Goal: Task Accomplishment & Management: Manage account settings

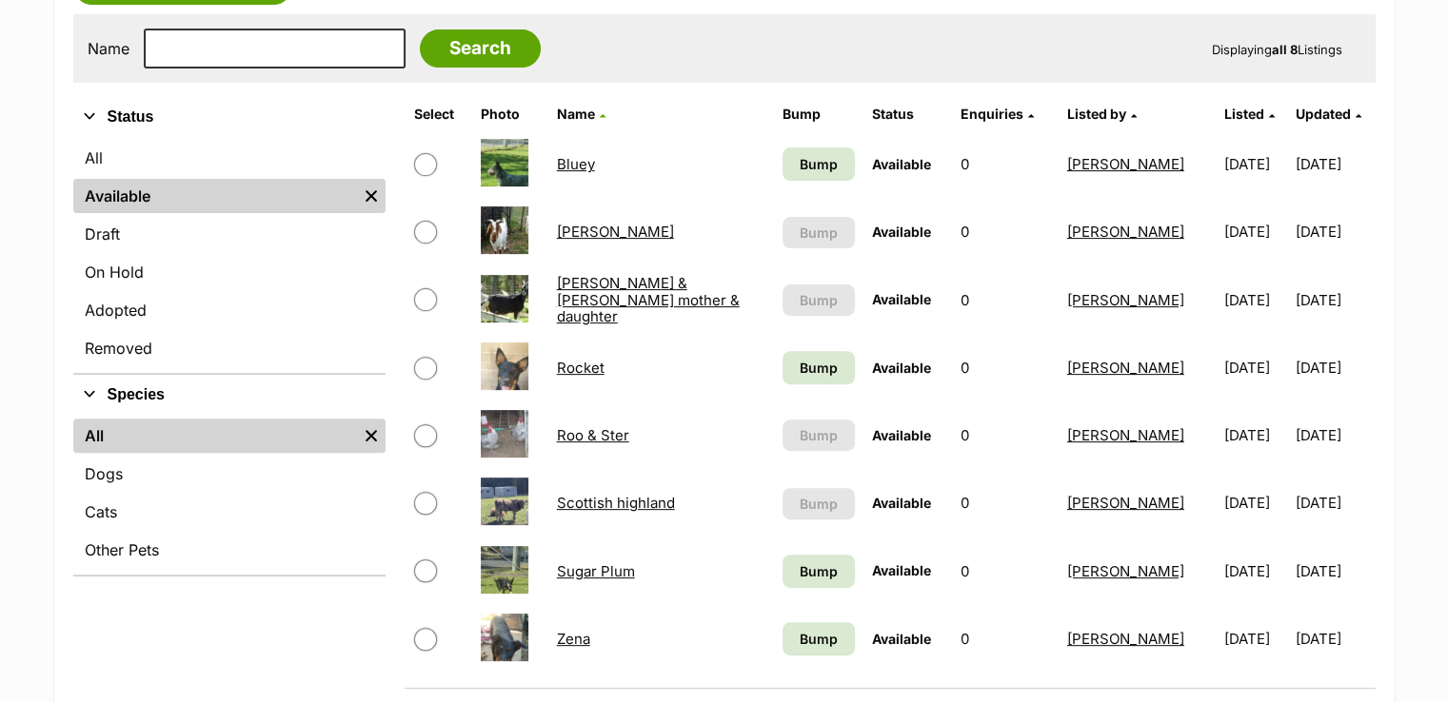
scroll to position [571, 0]
click at [800, 363] on span "Bump" at bounding box center [819, 368] width 38 height 20
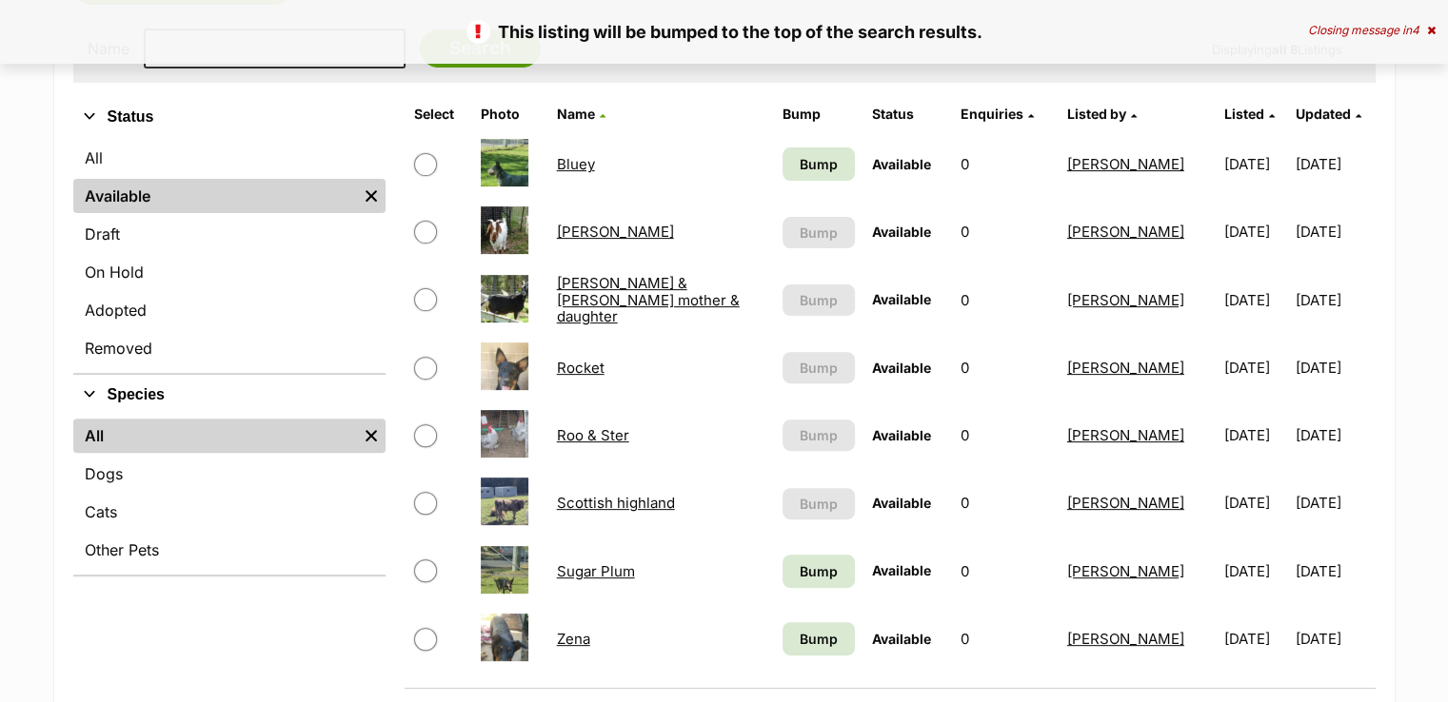
scroll to position [761, 0]
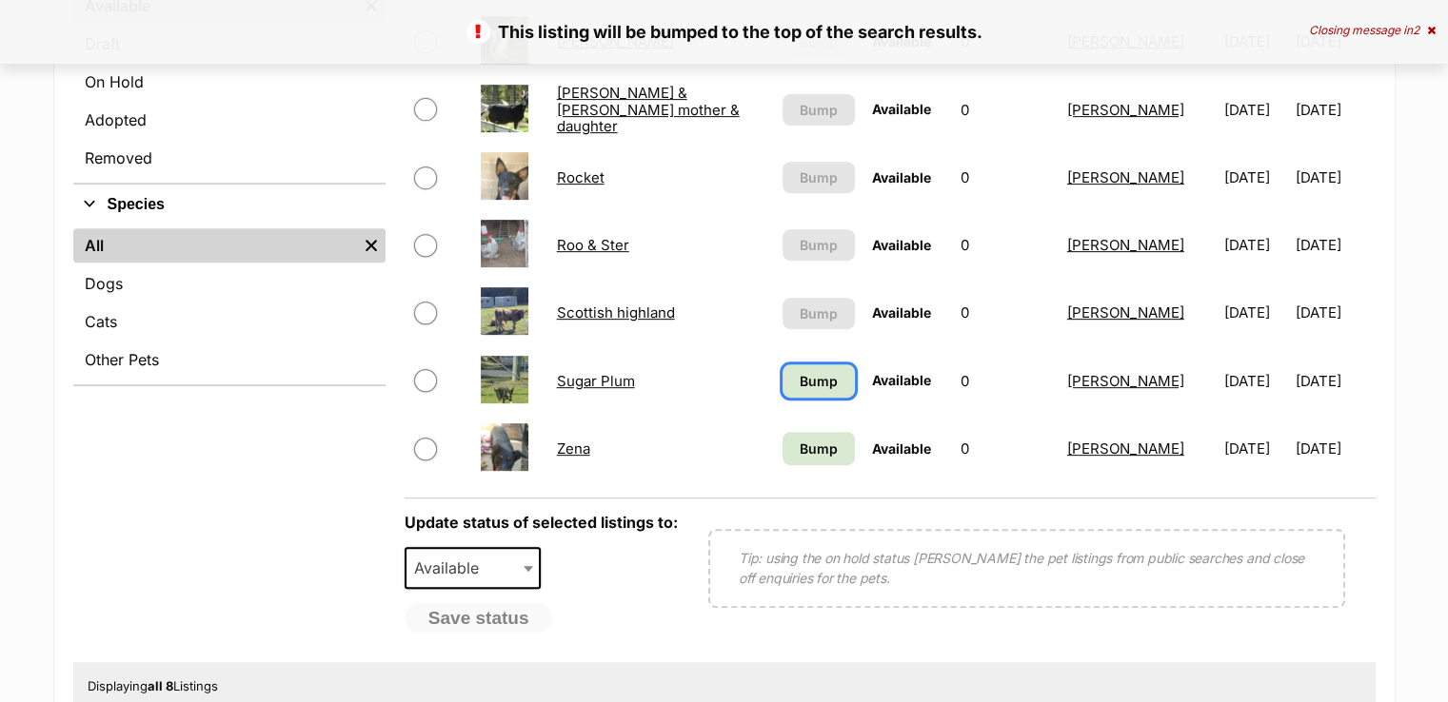
click at [800, 382] on span "Bump" at bounding box center [819, 381] width 38 height 20
click at [802, 444] on span "Bump" at bounding box center [819, 449] width 38 height 20
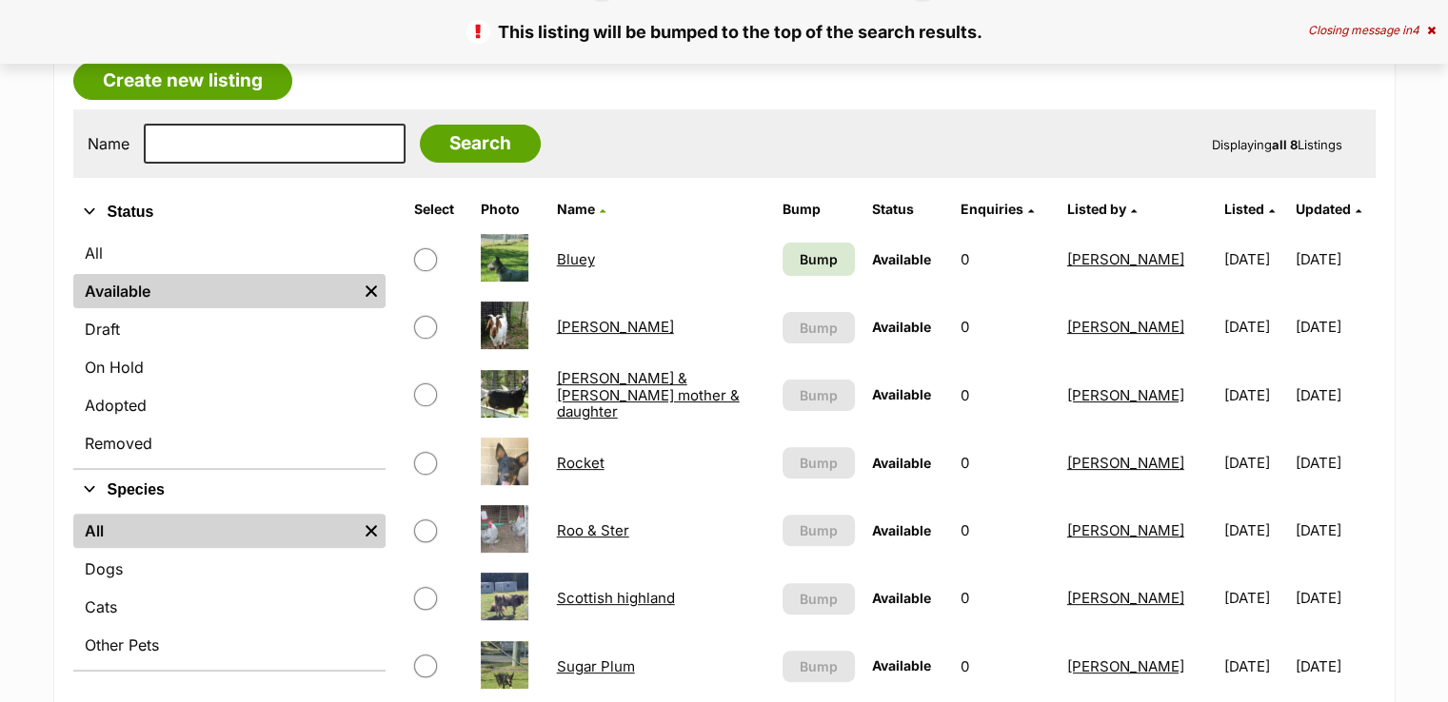
scroll to position [666, 0]
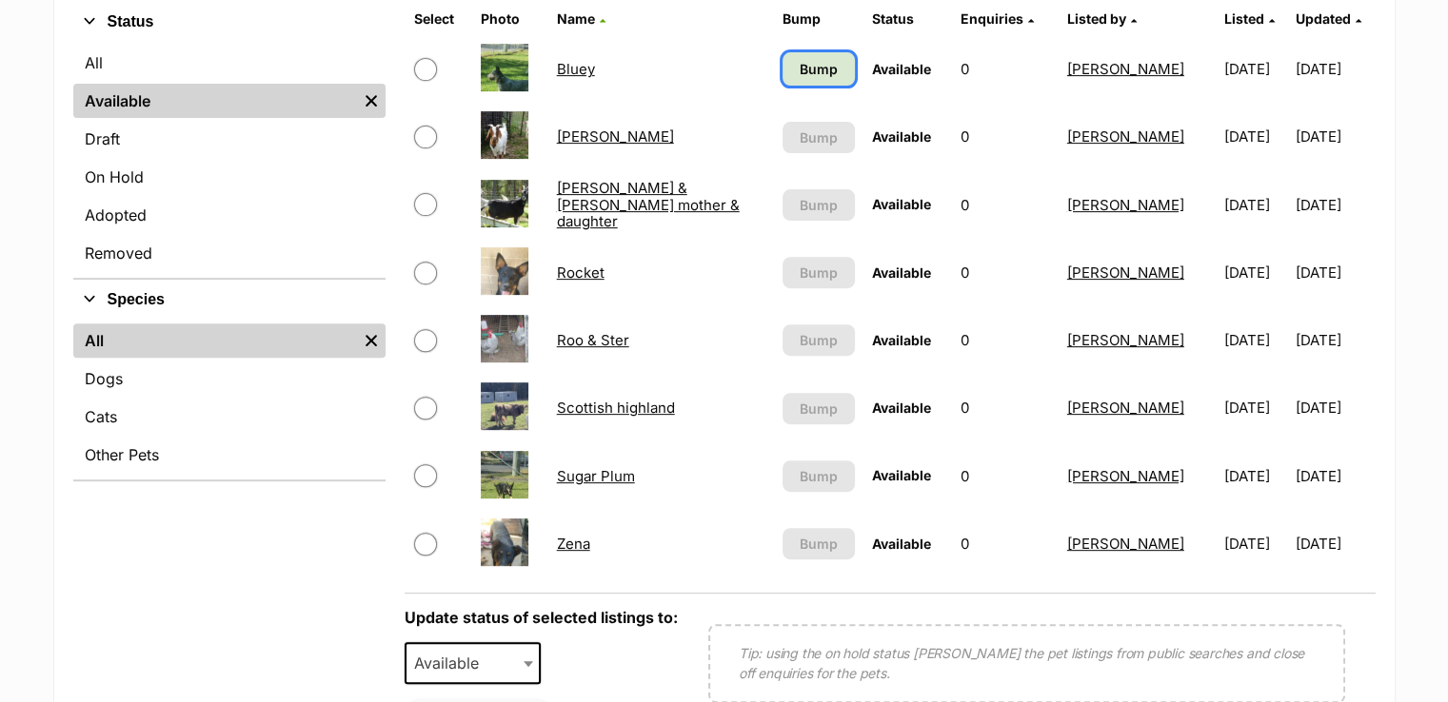
click at [811, 72] on span "Bump" at bounding box center [819, 69] width 38 height 20
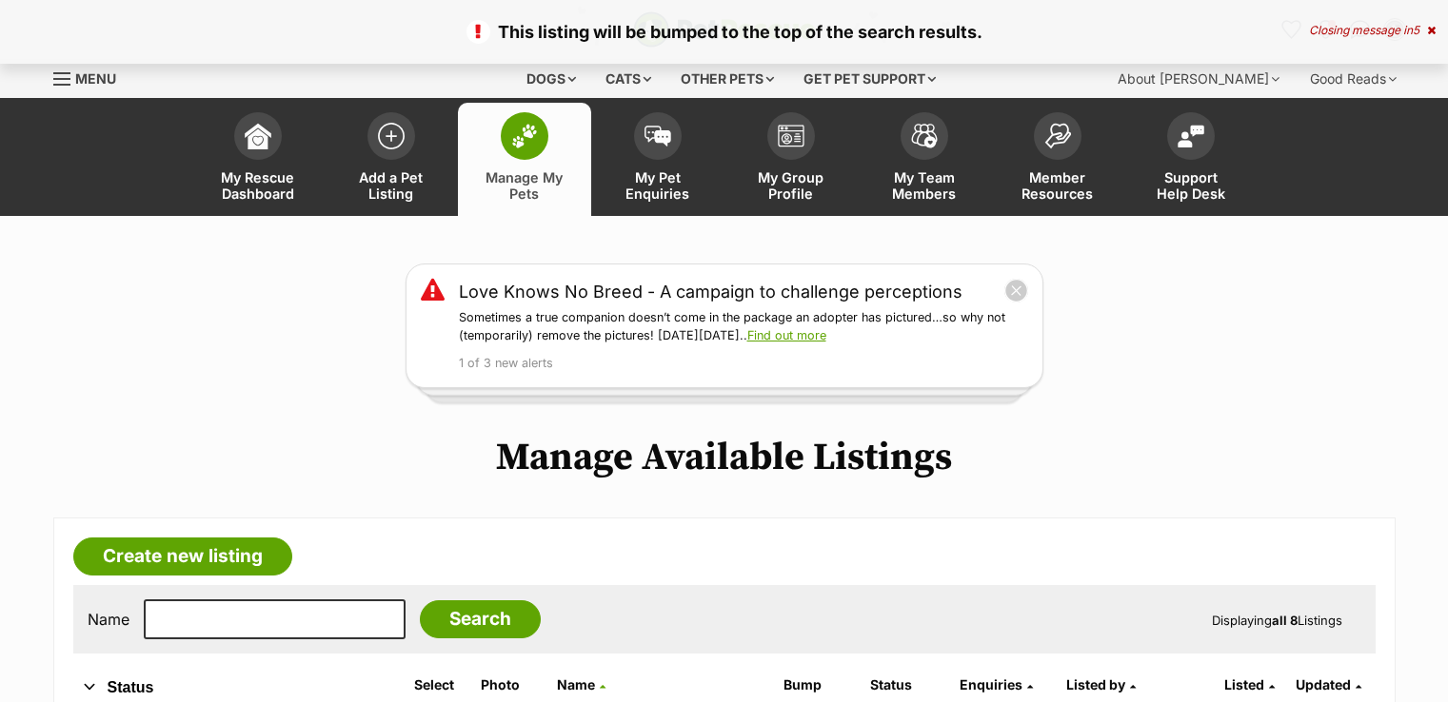
scroll to position [571, 0]
